Goal: Information Seeking & Learning: Learn about a topic

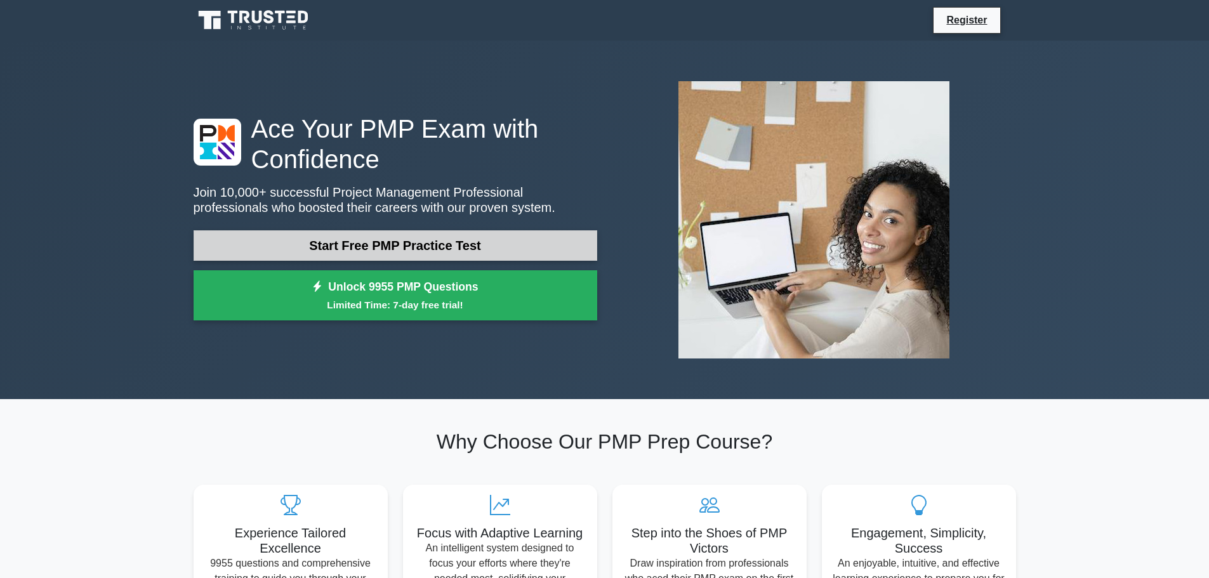
click at [394, 244] on link "Start Free PMP Practice Test" at bounding box center [394, 245] width 403 height 30
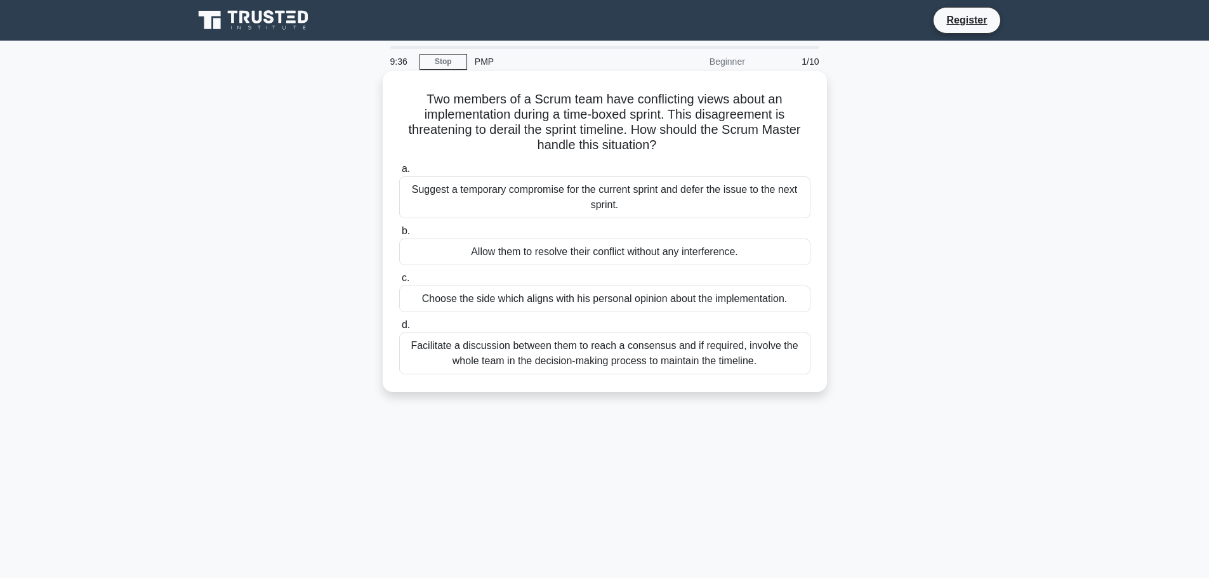
click at [675, 351] on div "Facilitate a discussion between them to reach a consensus and if required, invo…" at bounding box center [604, 353] width 411 height 42
click at [399, 329] on input "d. Facilitate a discussion between them to reach a consensus and if required, i…" at bounding box center [399, 325] width 0 height 8
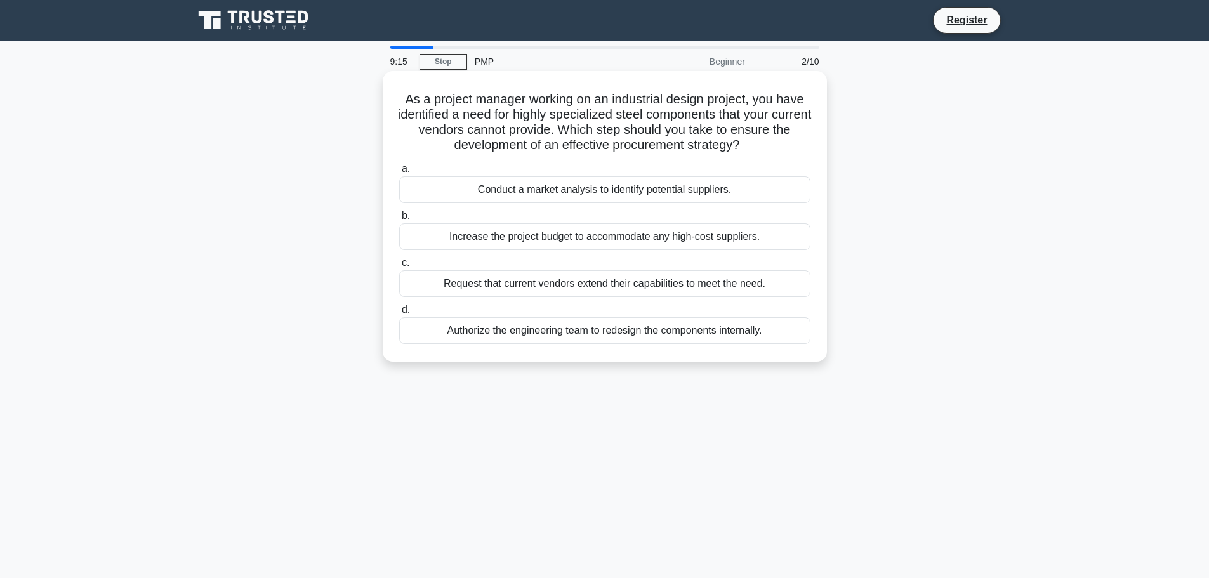
click at [658, 190] on div "Conduct a market analysis to identify potential suppliers." at bounding box center [604, 189] width 411 height 27
click at [399, 173] on input "a. Conduct a market analysis to identify potential suppliers." at bounding box center [399, 169] width 0 height 8
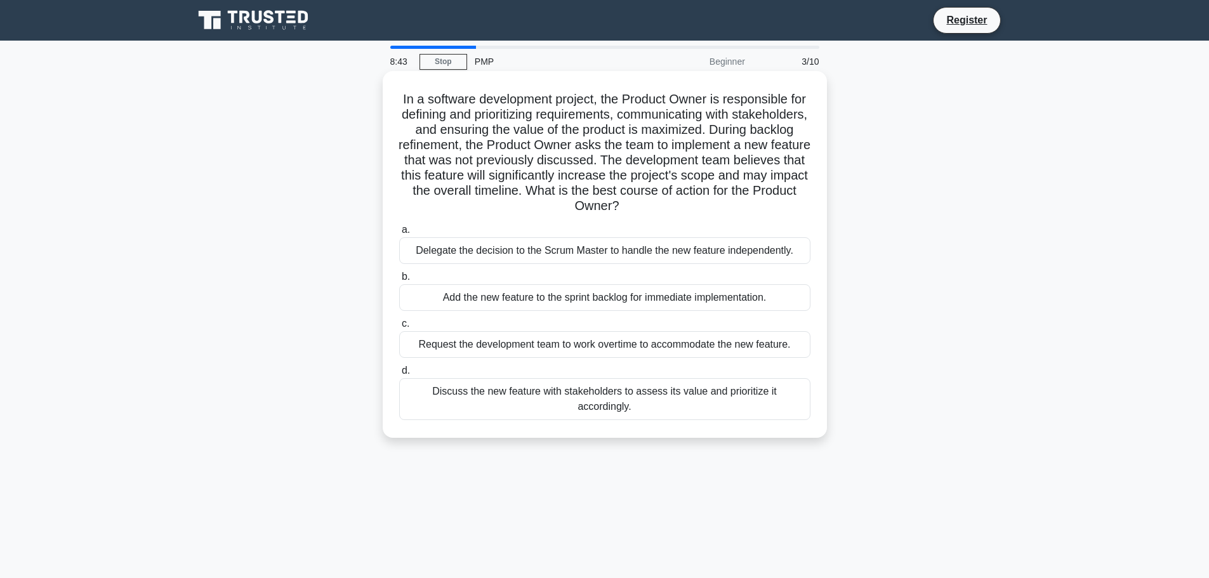
click at [686, 396] on div "Discuss the new feature with stakeholders to assess its value and prioritize it…" at bounding box center [604, 399] width 411 height 42
click at [399, 375] on input "d. Discuss the new feature with stakeholders to assess its value and prioritize…" at bounding box center [399, 371] width 0 height 8
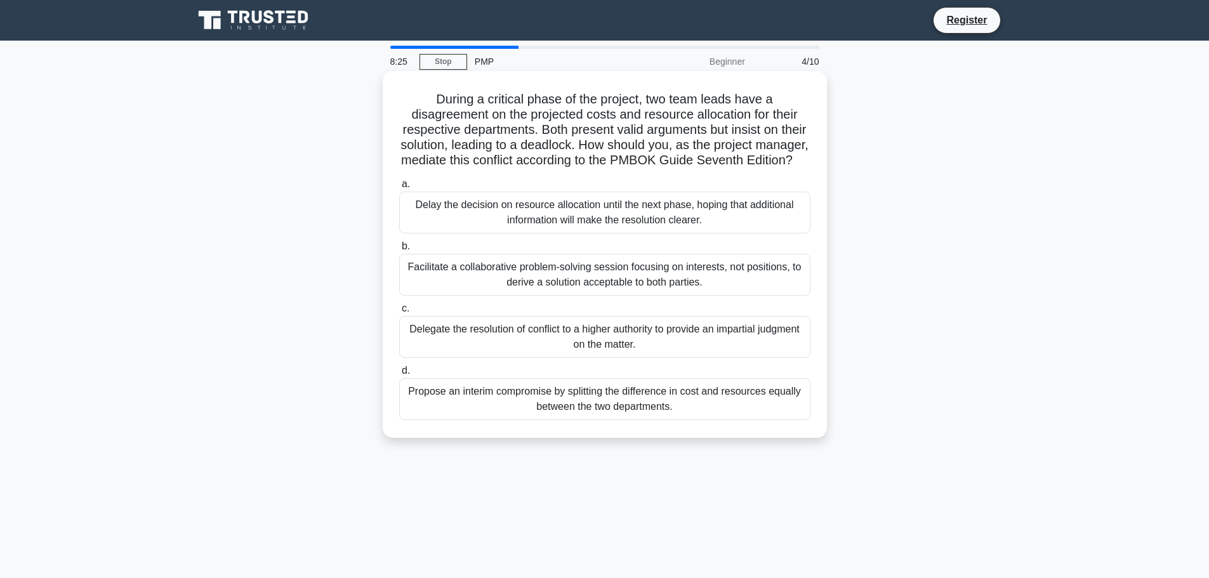
click at [602, 279] on div "Facilitate a collaborative problem-solving session focusing on interests, not p…" at bounding box center [604, 275] width 411 height 42
click at [399, 251] on input "b. Facilitate a collaborative problem-solving session focusing on interests, no…" at bounding box center [399, 246] width 0 height 8
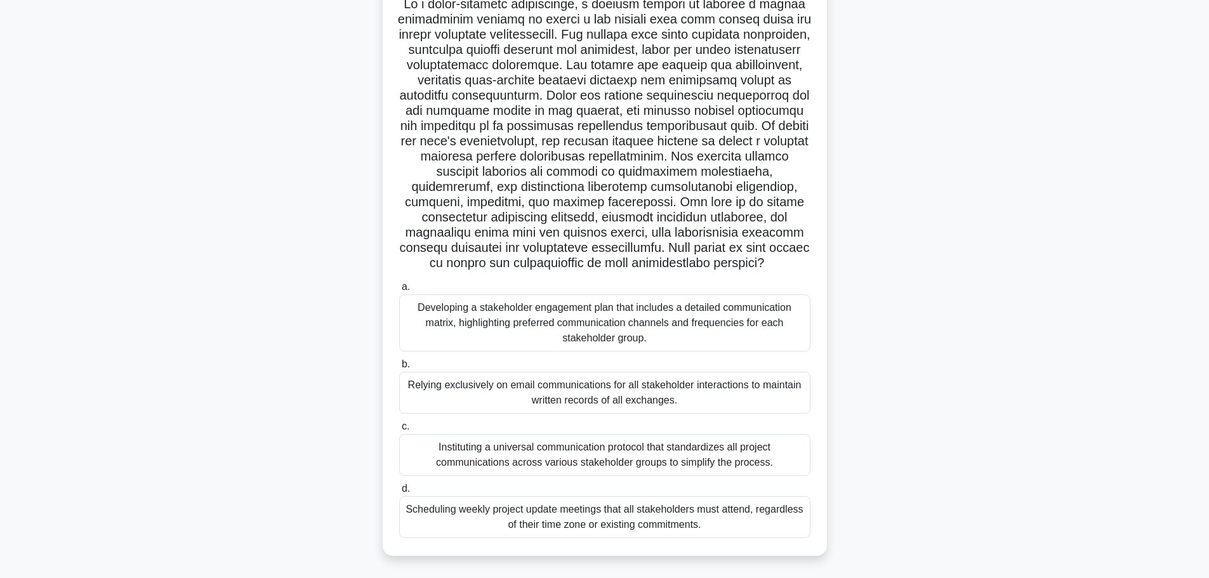
scroll to position [107, 0]
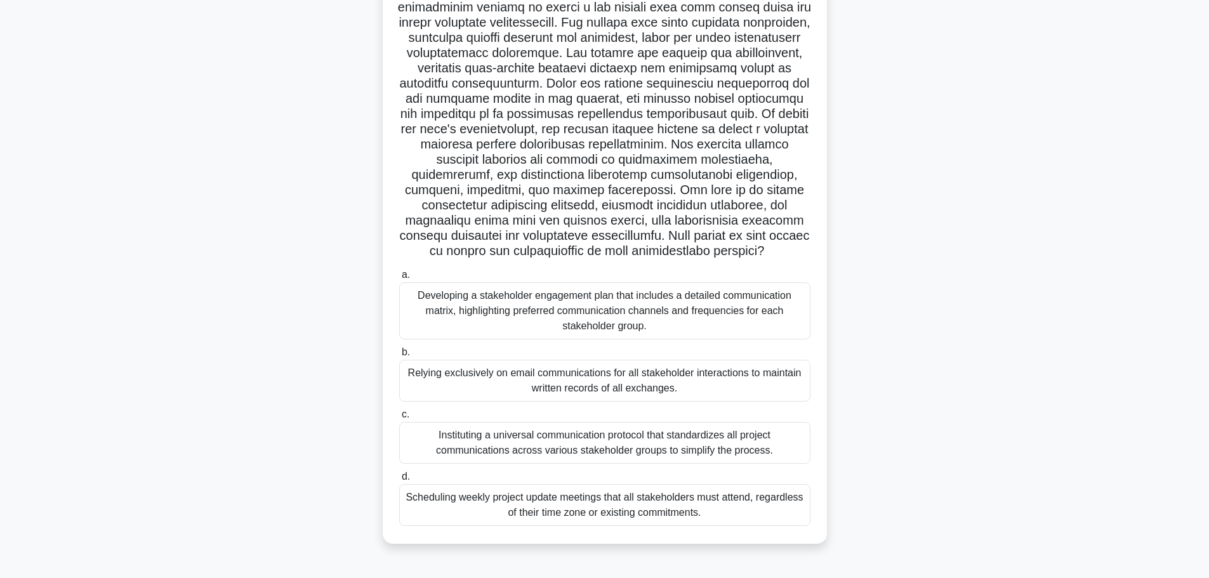
click at [617, 438] on div "Instituting a universal communication protocol that standardizes all project co…" at bounding box center [604, 443] width 411 height 42
click at [399, 419] on input "c. Instituting a universal communication protocol that standardizes all project…" at bounding box center [399, 414] width 0 height 8
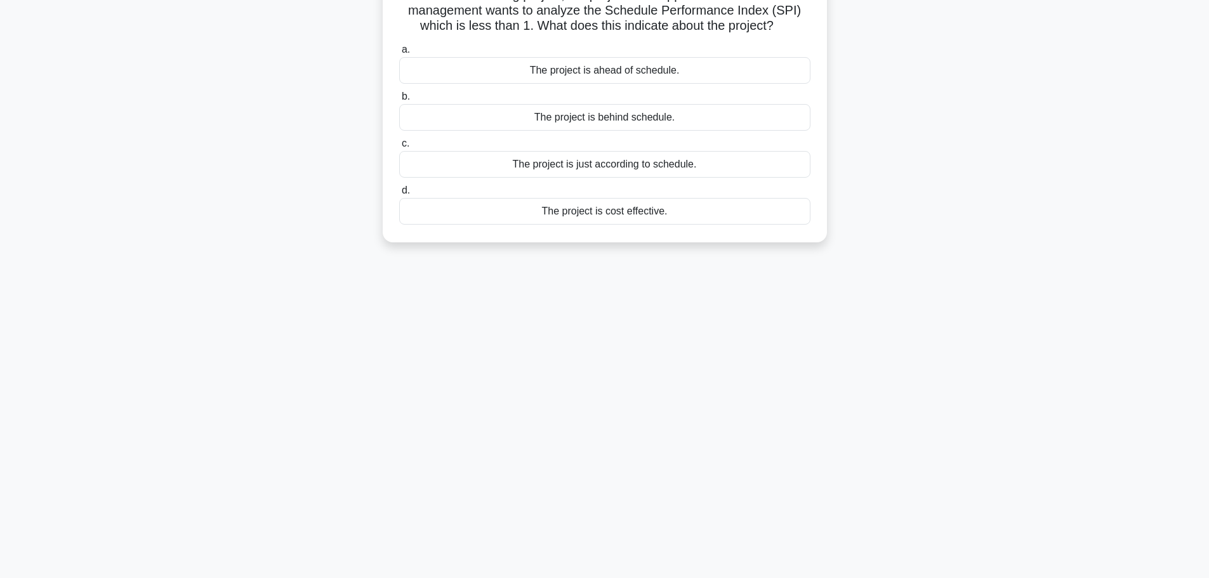
scroll to position [0, 0]
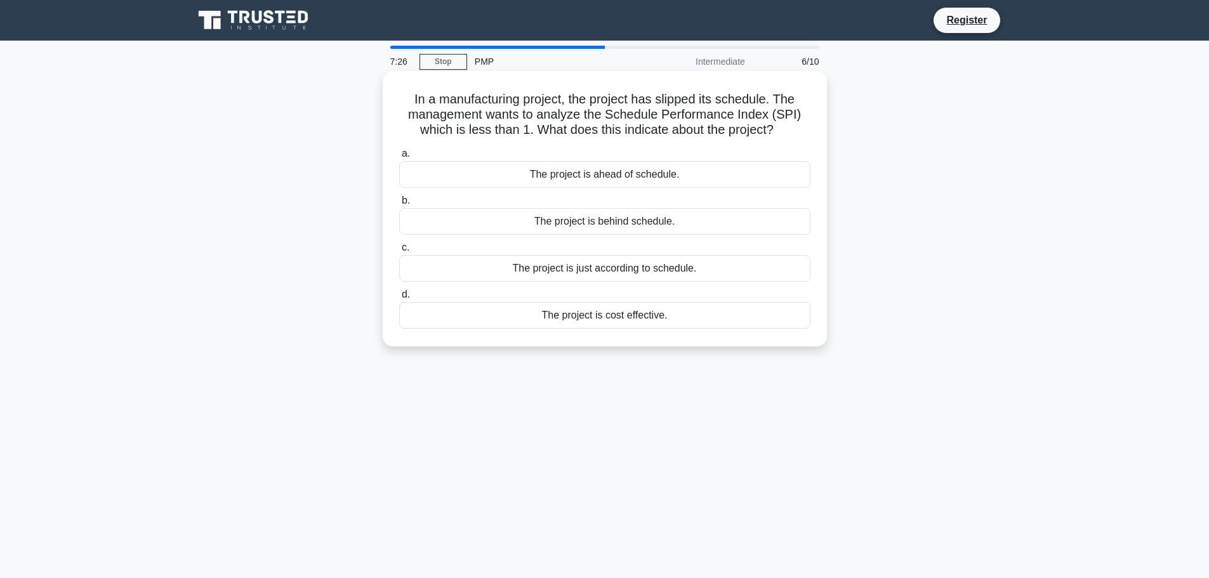
click at [595, 218] on div "The project is behind schedule." at bounding box center [604, 221] width 411 height 27
click at [399, 205] on input "b. The project is behind schedule." at bounding box center [399, 201] width 0 height 8
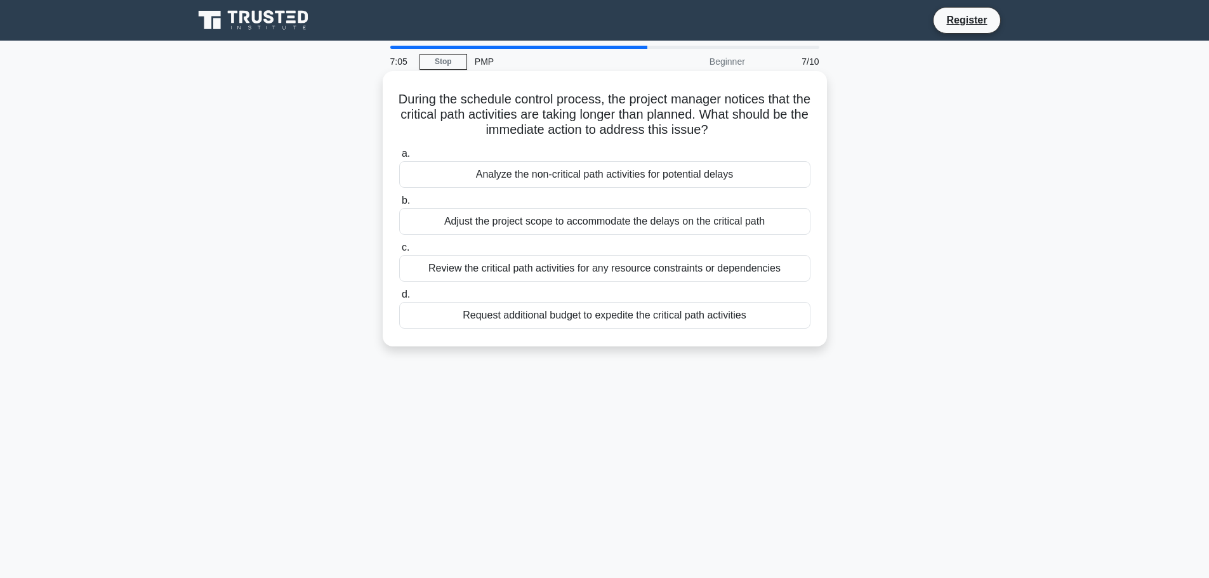
click at [669, 264] on div "Review the critical path activities for any resource constraints or dependencies" at bounding box center [604, 268] width 411 height 27
click at [399, 252] on input "c. Review the critical path activities for any resource constraints or dependen…" at bounding box center [399, 248] width 0 height 8
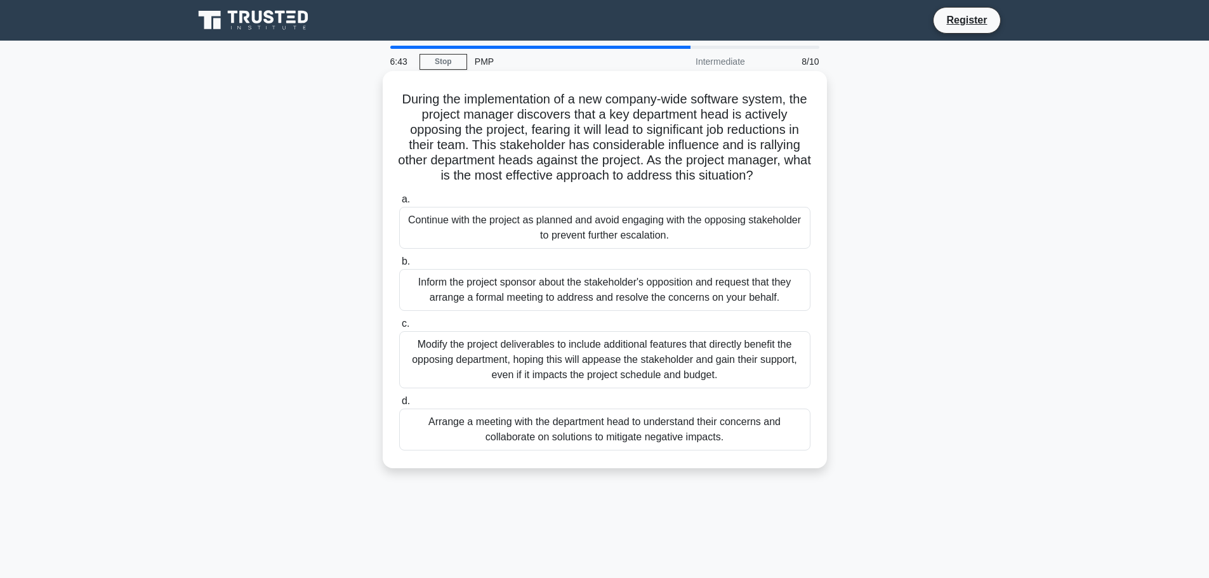
click at [687, 435] on div "Arrange a meeting with the department head to understand their concerns and col…" at bounding box center [604, 430] width 411 height 42
click at [399, 405] on input "d. Arrange a meeting with the department head to understand their concerns and …" at bounding box center [399, 401] width 0 height 8
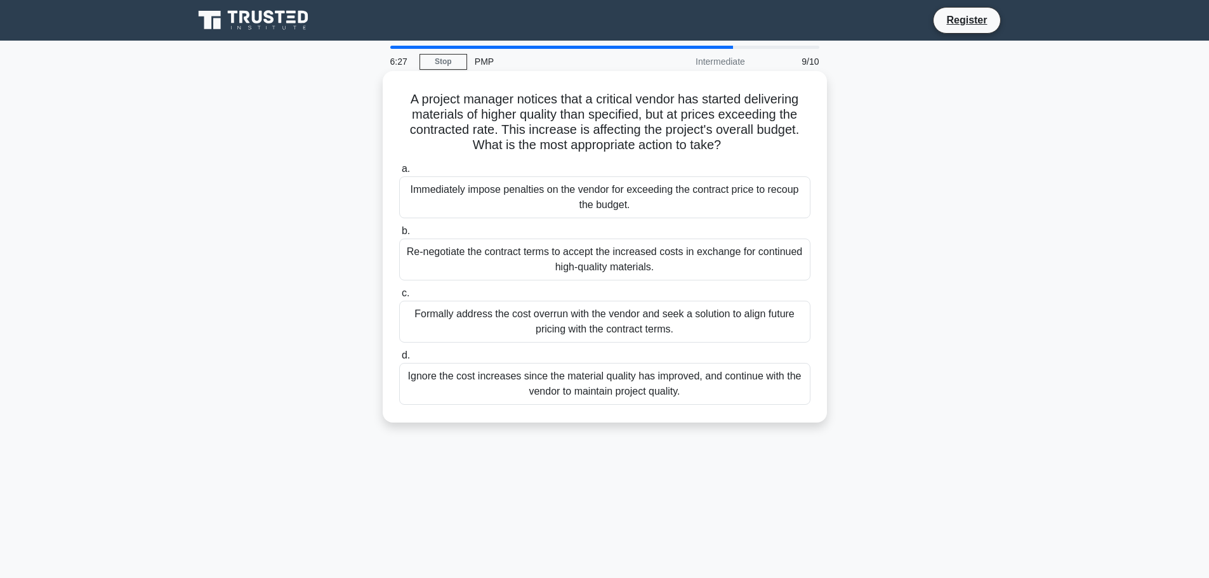
click at [625, 320] on div "Formally address the cost overrun with the vendor and seek a solution to align …" at bounding box center [604, 322] width 411 height 42
click at [399, 298] on input "c. Formally address the cost overrun with the vendor and seek a solution to ali…" at bounding box center [399, 293] width 0 height 8
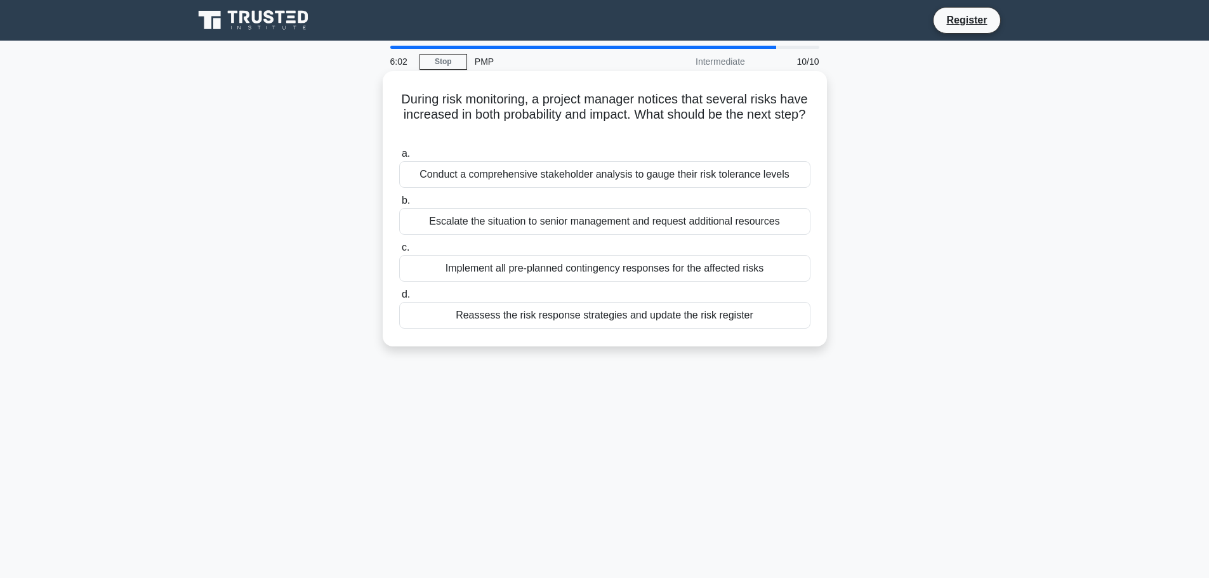
click at [631, 315] on div "Reassess the risk response strategies and update the risk register" at bounding box center [604, 315] width 411 height 27
click at [399, 299] on input "d. Reassess the risk response strategies and update the risk register" at bounding box center [399, 295] width 0 height 8
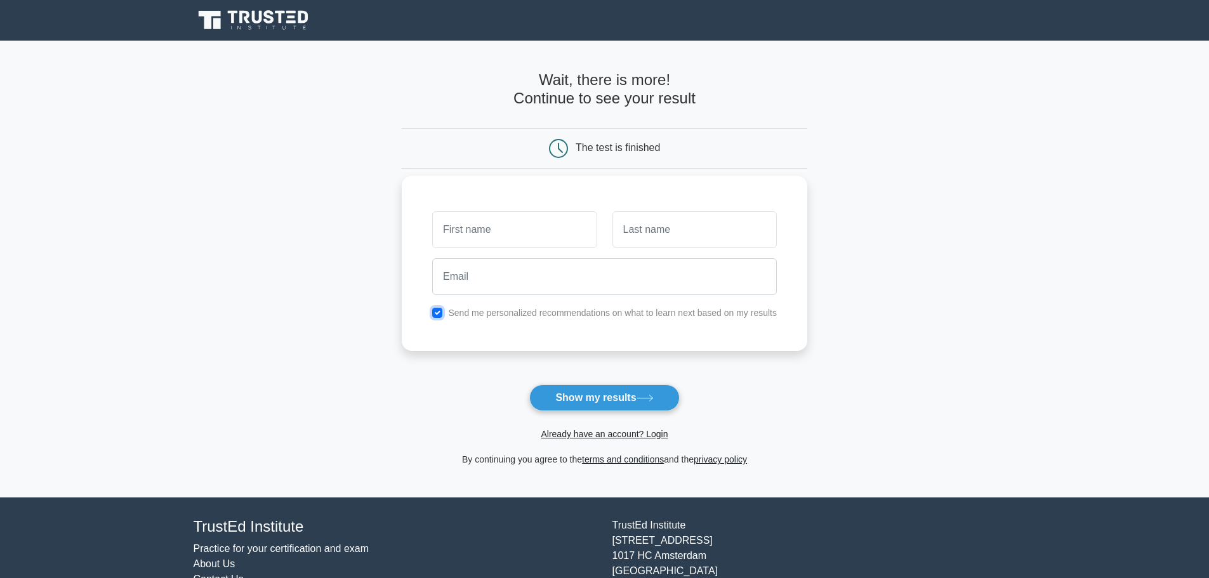
click at [442, 314] on input "checkbox" at bounding box center [437, 313] width 10 height 10
checkbox input "false"
click at [474, 230] on input "text" at bounding box center [514, 229] width 164 height 37
type input "Praveen"
type input "Haridasan"
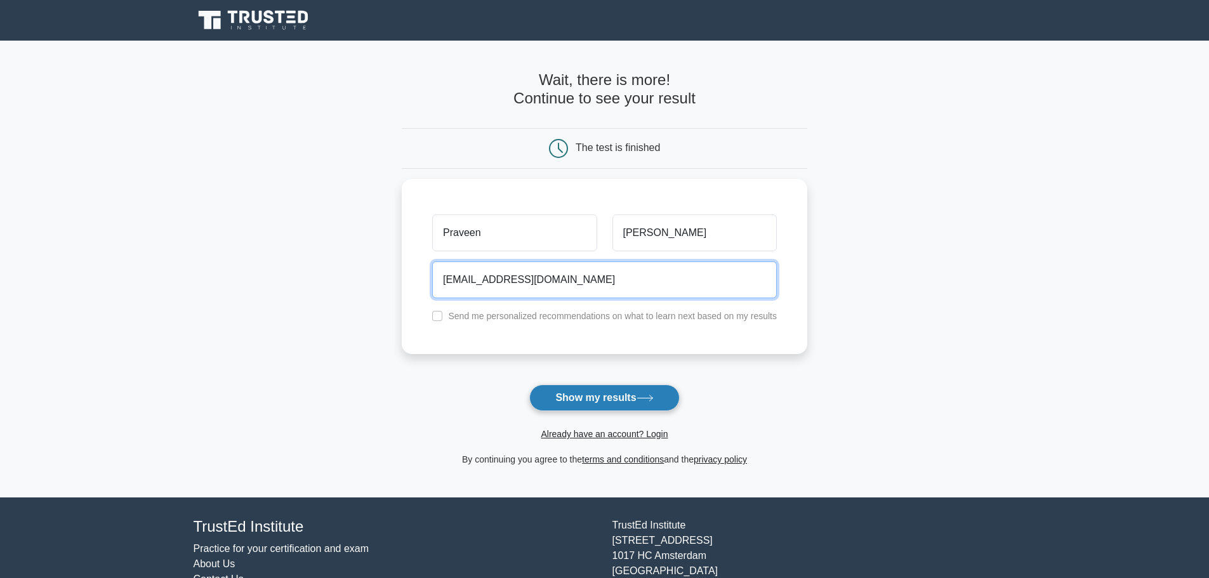
type input "haridasanpraveen@gmail.com"
click at [594, 397] on button "Show my results" at bounding box center [604, 397] width 150 height 27
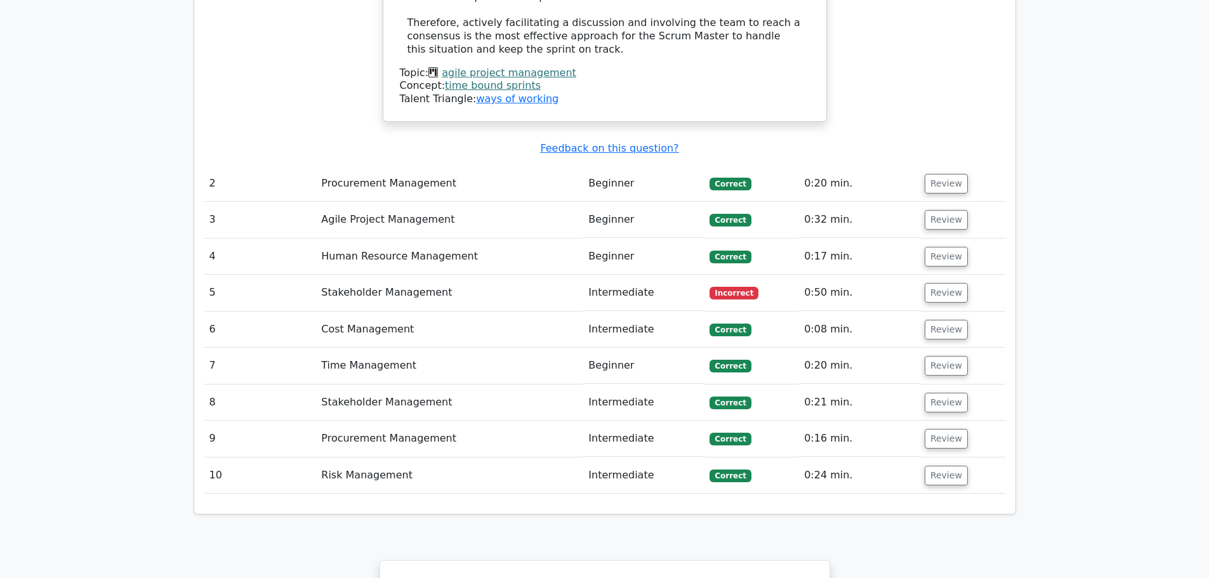
scroll to position [1641, 0]
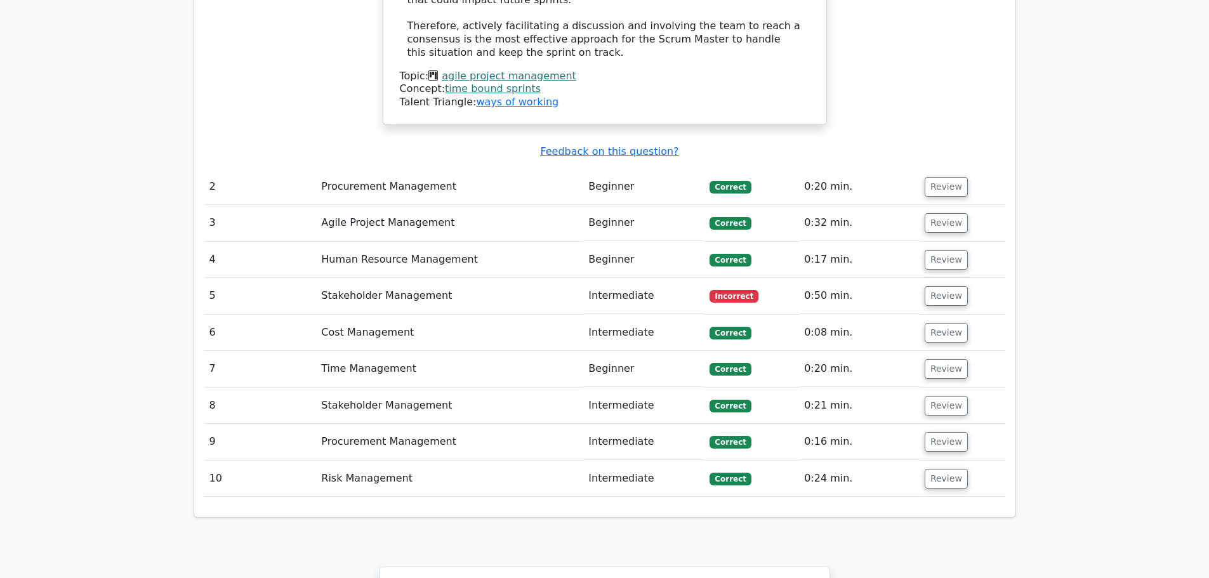
click at [372, 278] on td "Stakeholder Management" at bounding box center [449, 296] width 267 height 36
click at [933, 286] on button "Review" at bounding box center [945, 296] width 43 height 20
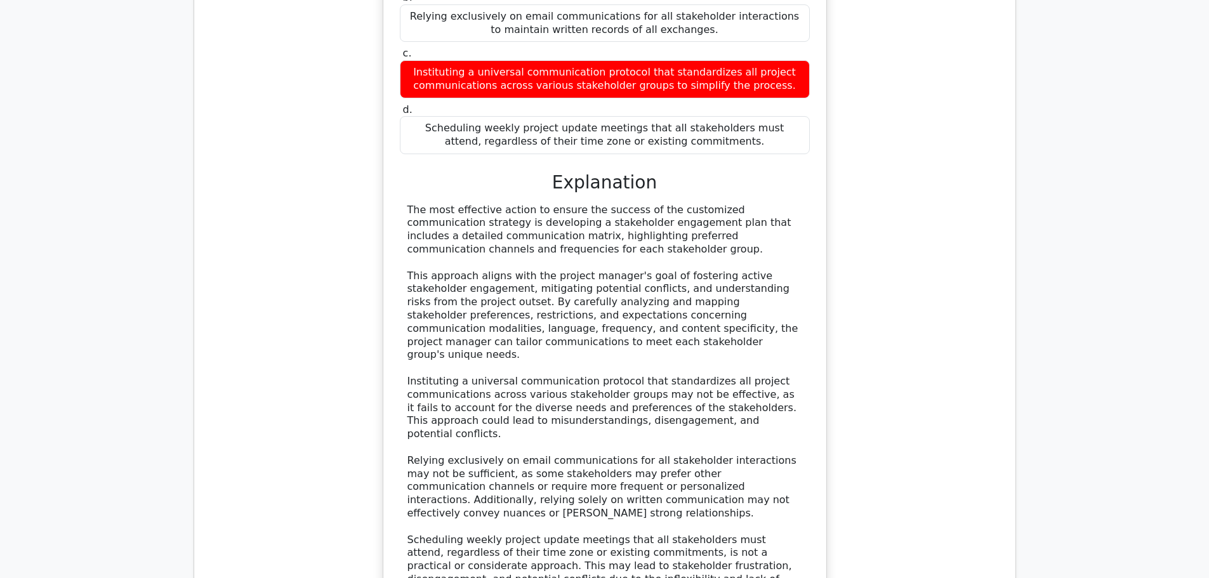
scroll to position [0, 0]
